Goal: Check status: Check status

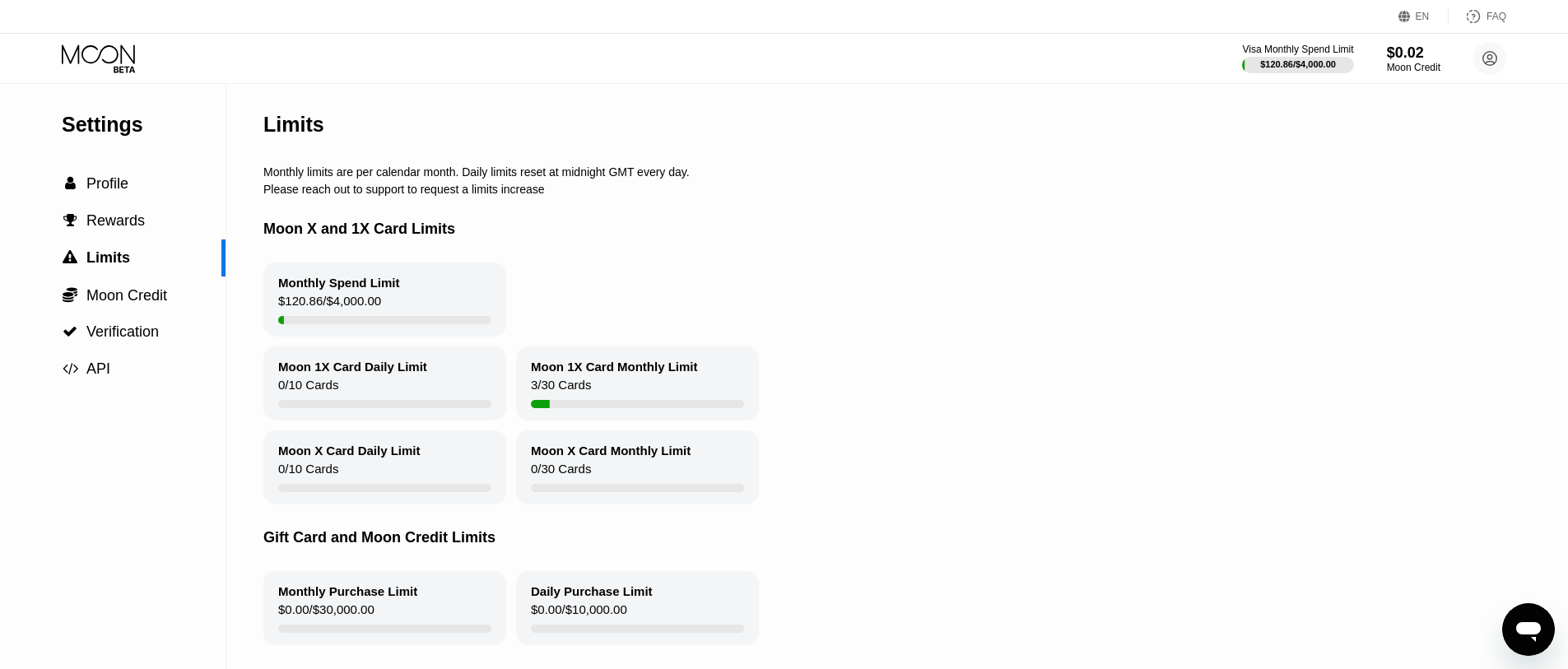
click at [109, 52] on icon at bounding box center [100, 58] width 76 height 29
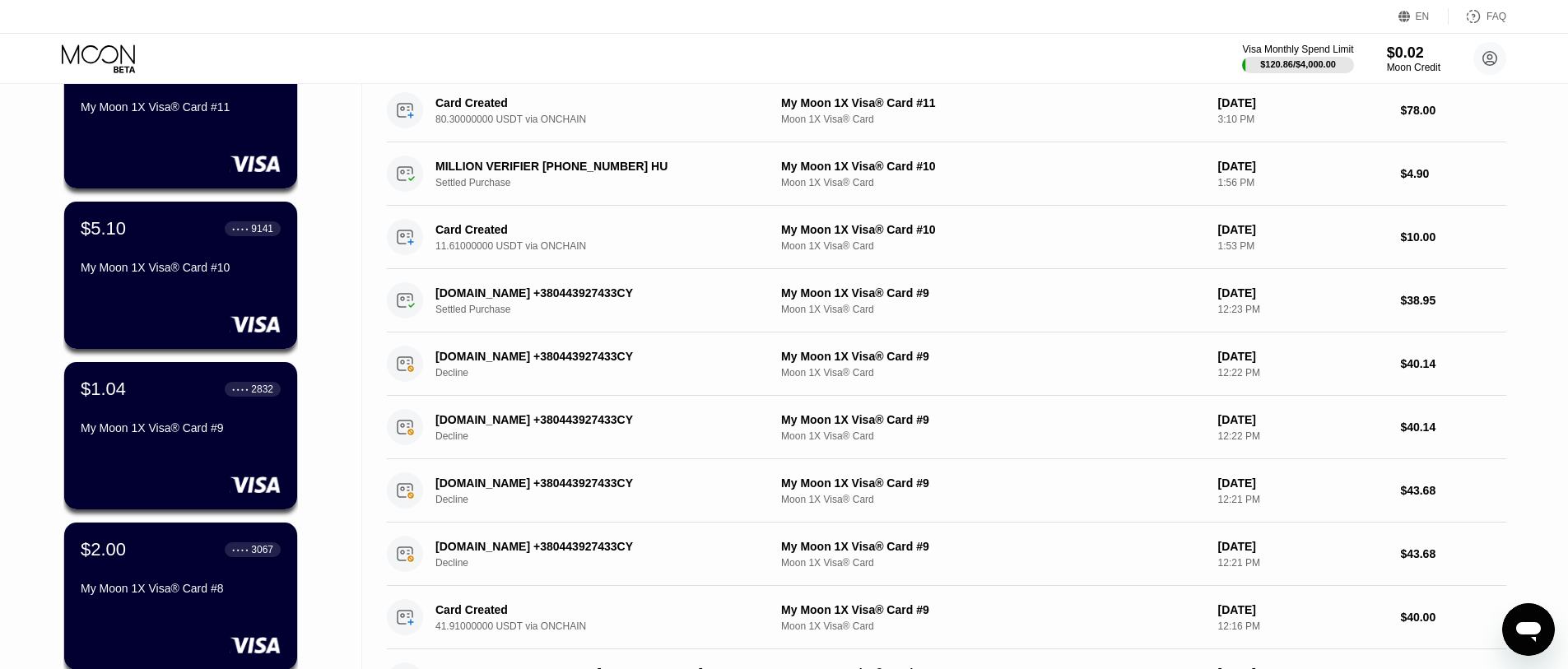
scroll to position [165, 0]
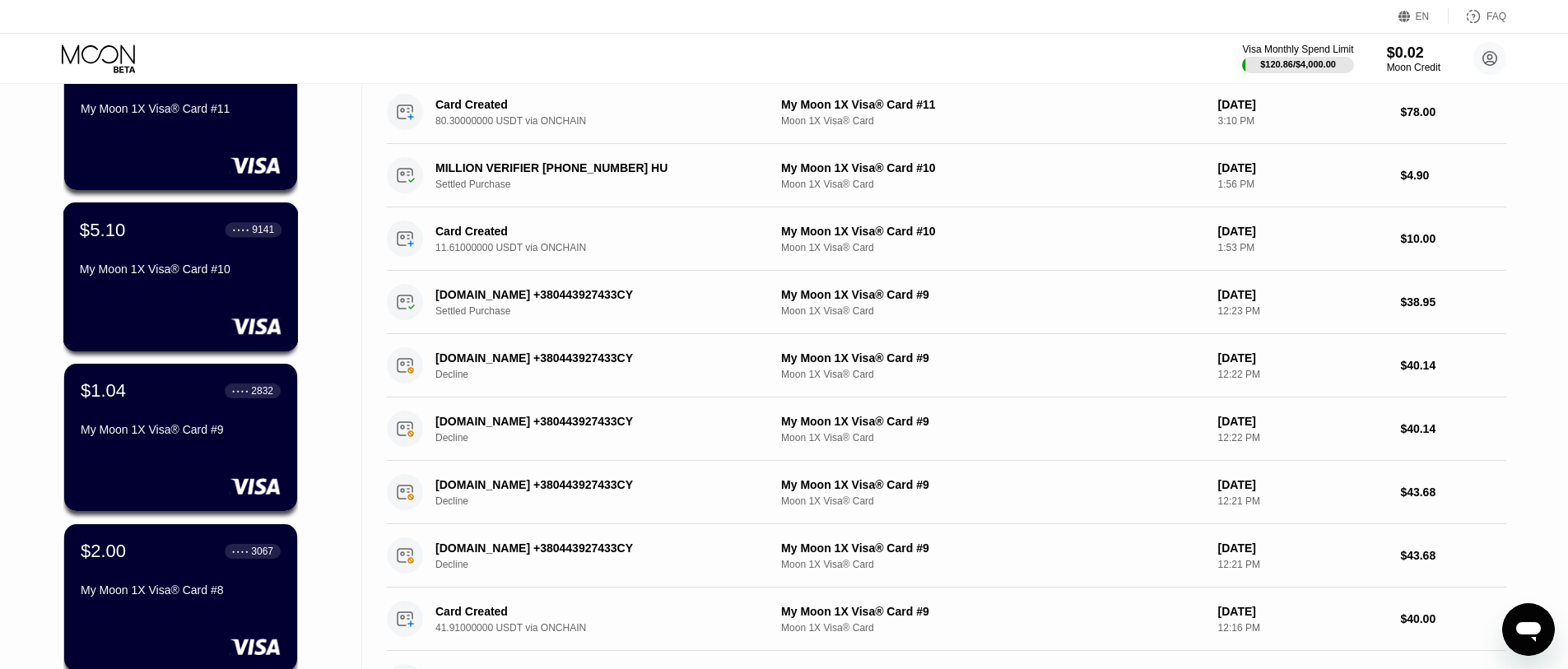
click at [181, 275] on div "My Moon 1X Visa® Card #10" at bounding box center [181, 269] width 202 height 13
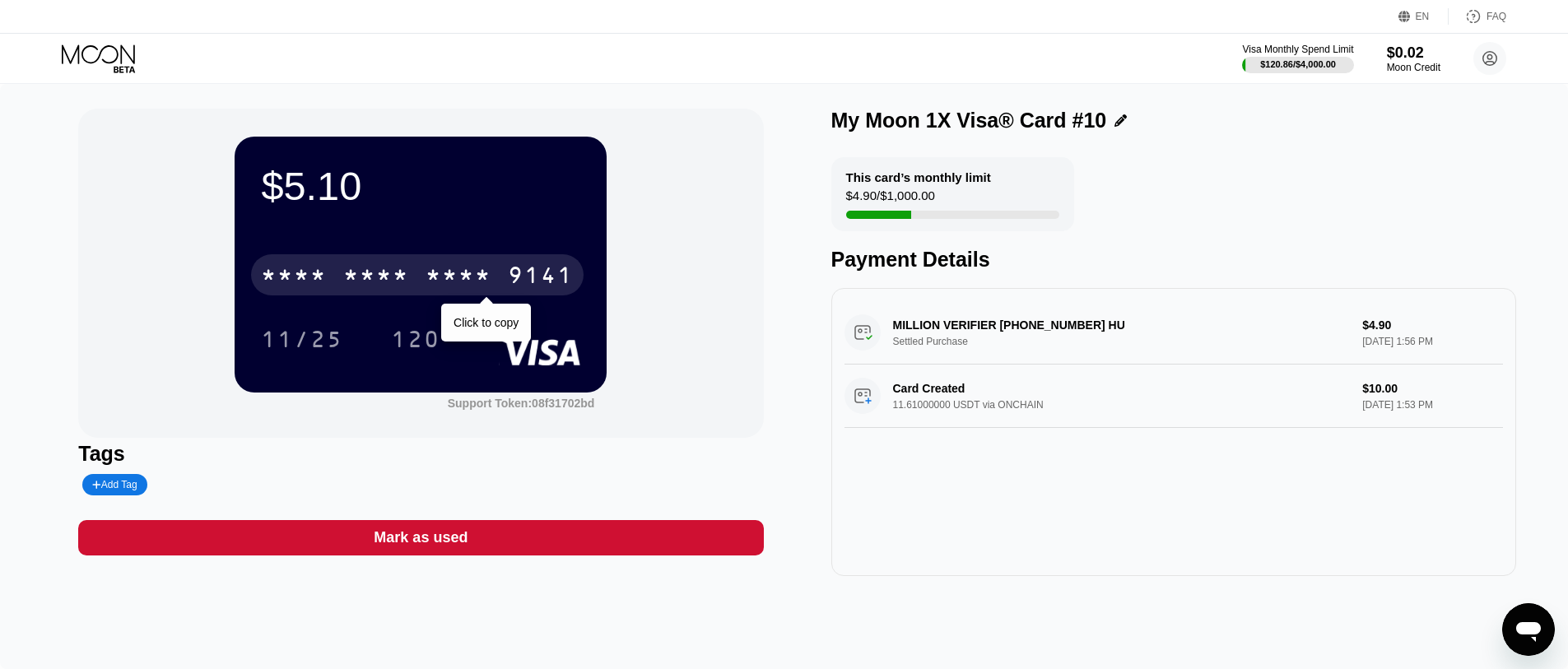
click at [348, 281] on div "* * * *" at bounding box center [376, 277] width 66 height 27
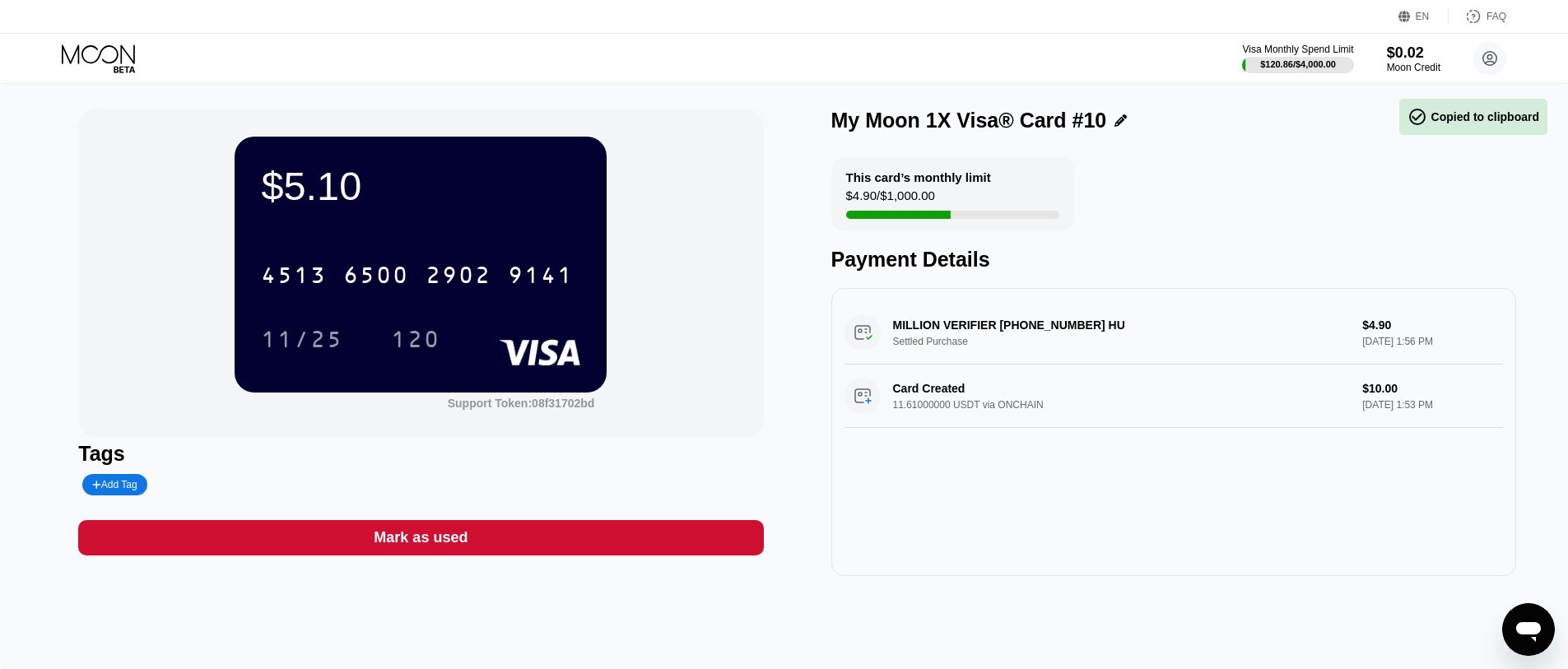
click at [915, 582] on div "$5.10 4513 6500 2902 9141 11/25 120 Support Token: 08f31702bd Tags Add Tag Mark…" at bounding box center [784, 376] width 1568 height 585
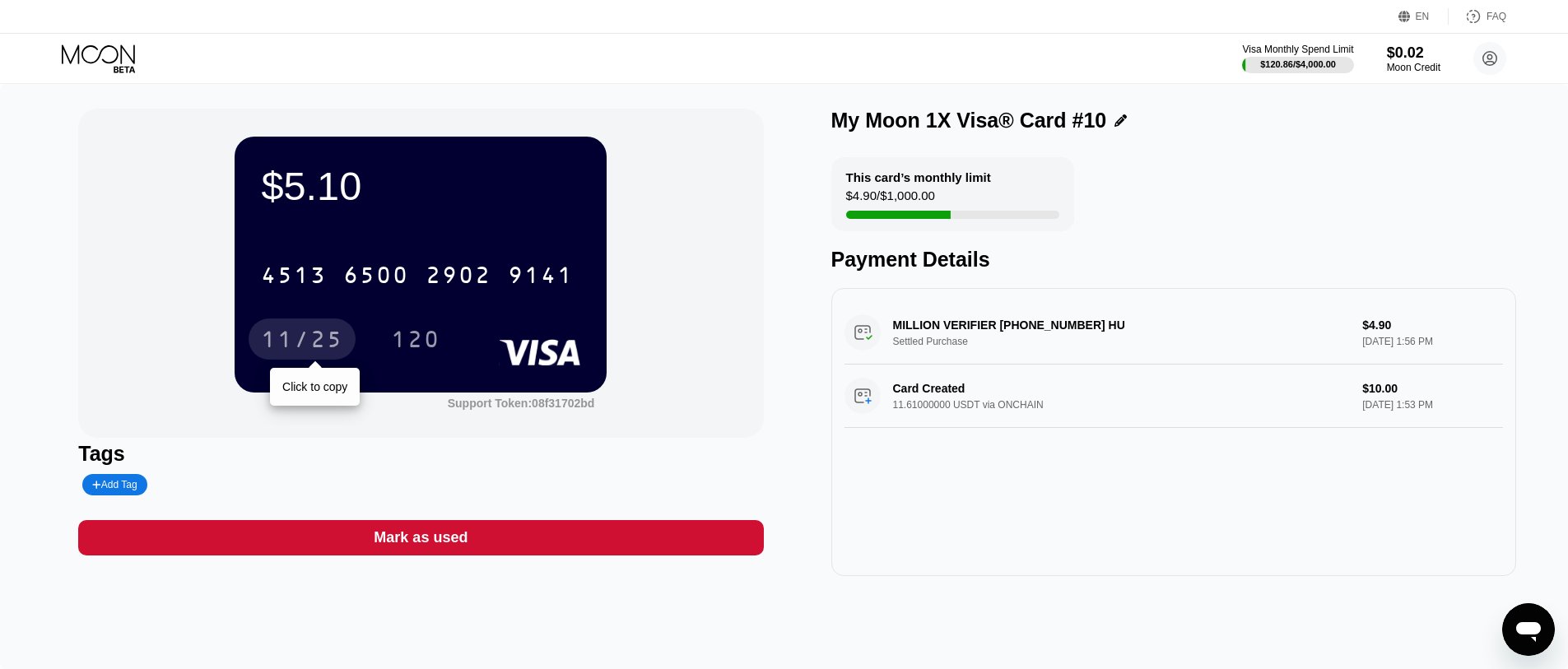
click at [314, 345] on div "11/25" at bounding box center [302, 342] width 82 height 27
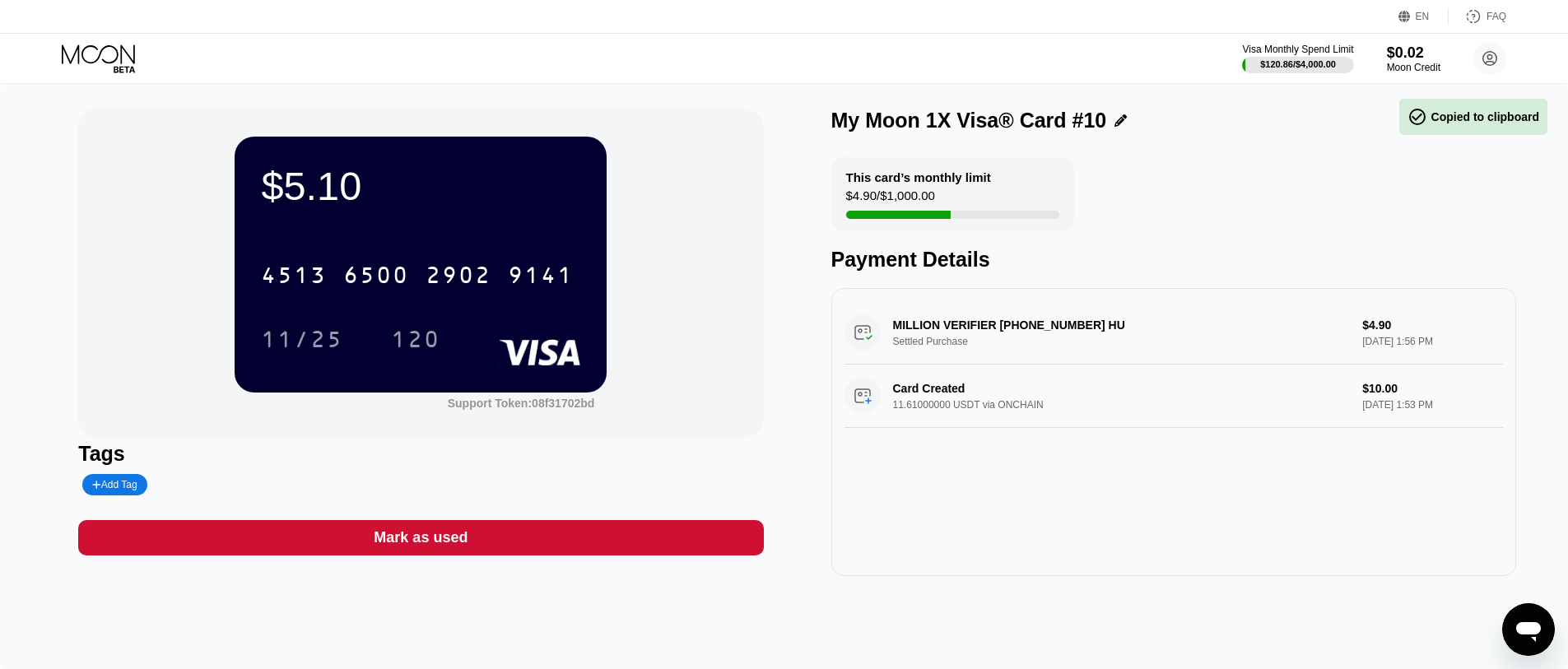
click at [689, 474] on div "Tags Add Tag" at bounding box center [421, 468] width 685 height 53
click at [413, 328] on div "120" at bounding box center [416, 339] width 74 height 41
click at [124, 159] on div "$5.10 4513 6500 2902 9141 11/25 120 Support Token: 08f31702bd" at bounding box center [421, 273] width 685 height 329
click at [89, 65] on icon at bounding box center [100, 58] width 76 height 29
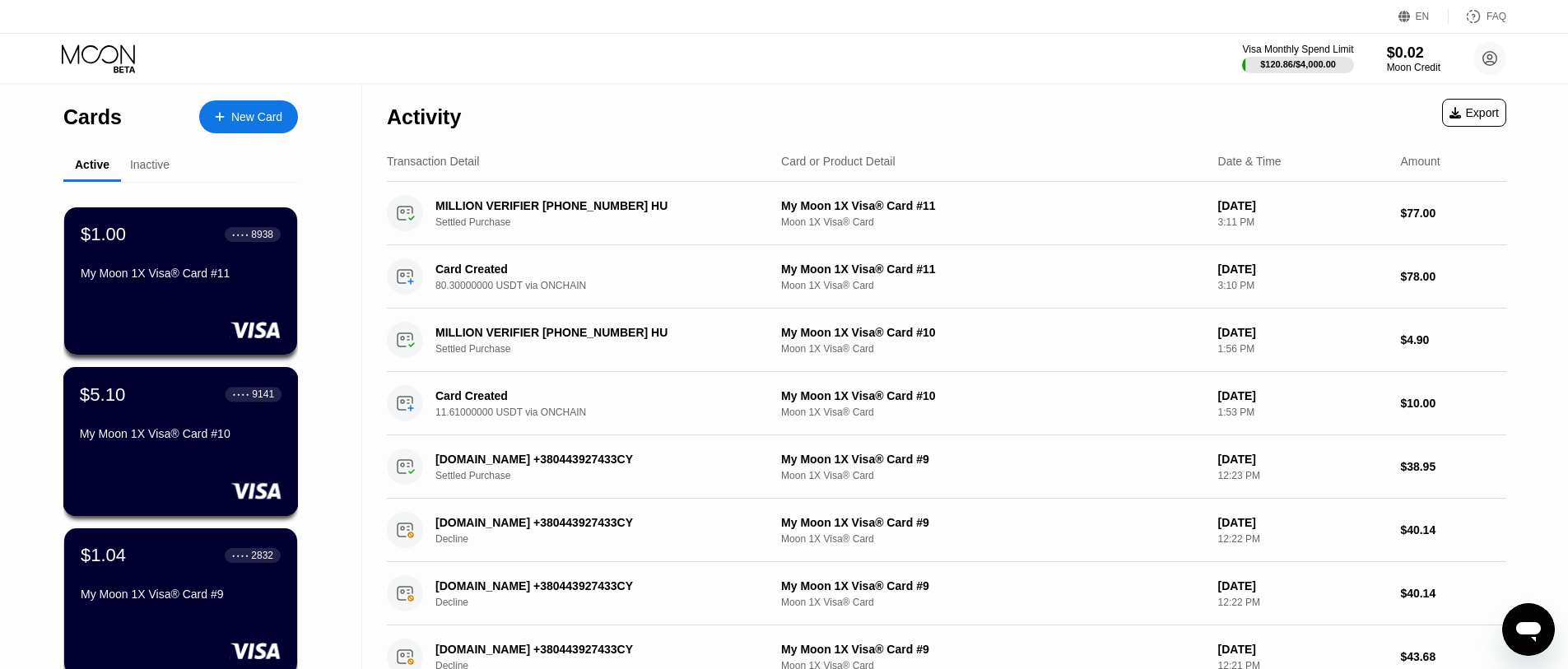
click at [182, 488] on div at bounding box center [181, 490] width 202 height 17
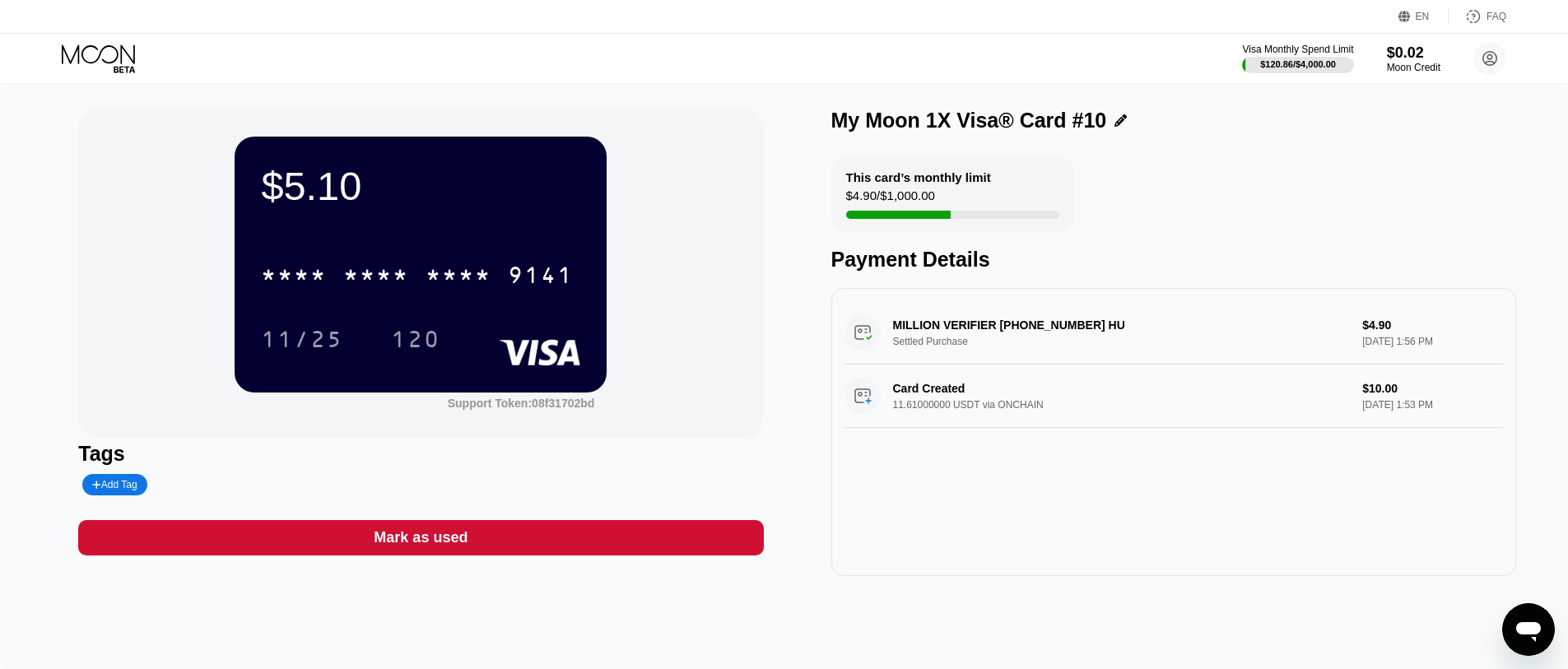
drag, startPoint x: 233, startPoint y: 35, endPoint x: 215, endPoint y: 56, distance: 27.7
click at [231, 38] on div "Visa Monthly Spend Limit $120.86 / $4,000.00 $0.02 Moon Credit An Cu [EMAIL_ADD…" at bounding box center [784, 58] width 1568 height 50
click at [62, 71] on icon at bounding box center [100, 58] width 76 height 29
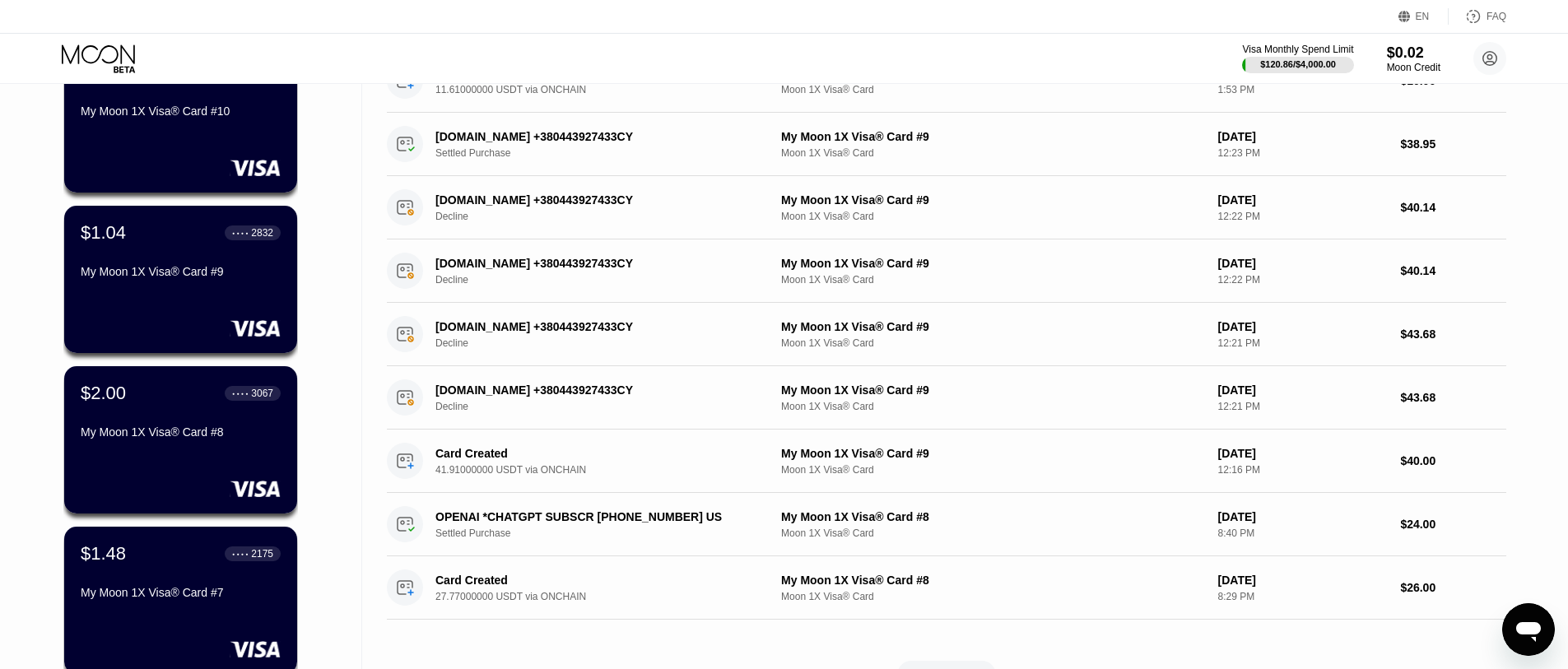
scroll to position [329, 0]
